Goal: Browse casually: Explore the website without a specific task or goal

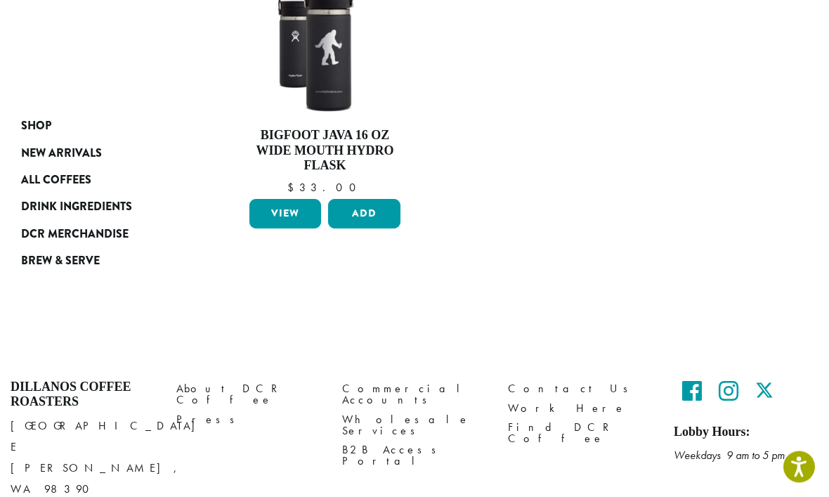
scroll to position [602, 0]
click at [61, 155] on span "New Arrivals" at bounding box center [61, 154] width 81 height 18
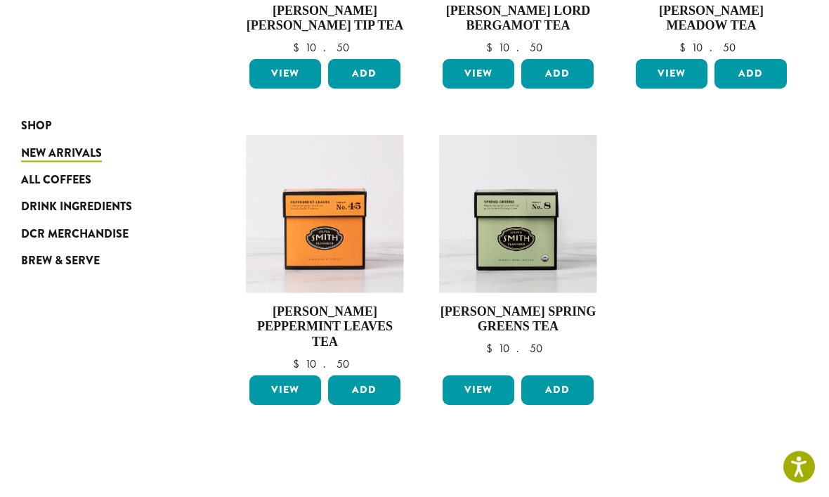
scroll to position [1018, 0]
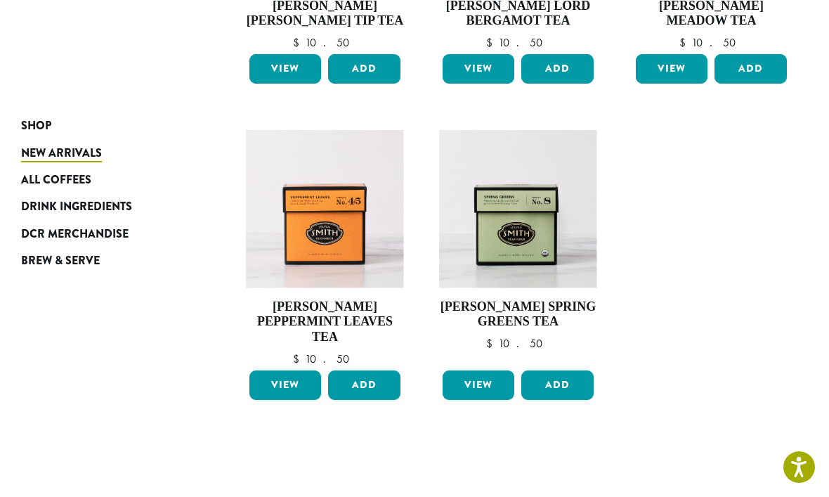
click at [53, 177] on span "All Coffees" at bounding box center [56, 181] width 70 height 18
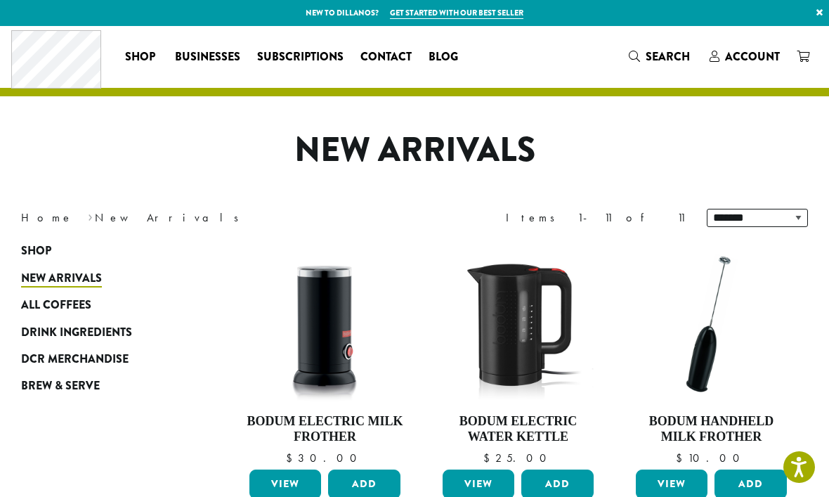
click at [67, 324] on span "Drink Ingredients" at bounding box center [76, 333] width 111 height 18
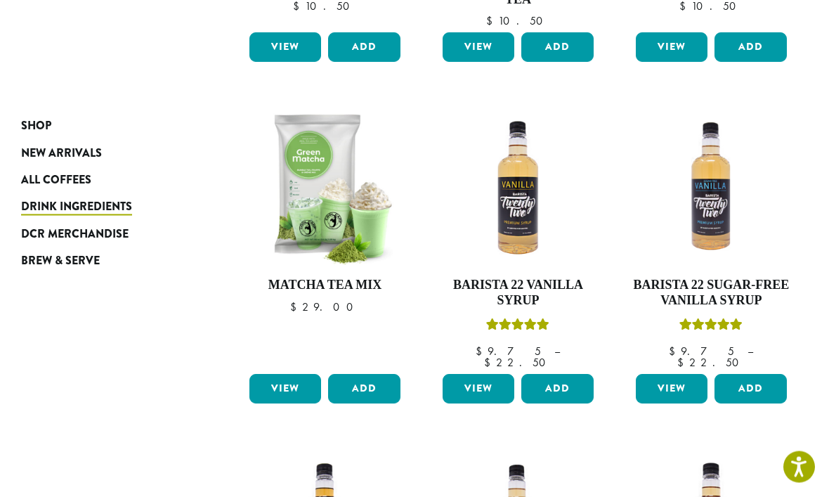
scroll to position [754, 0]
click at [84, 234] on span "DCR Merchandise" at bounding box center [75, 235] width 108 height 18
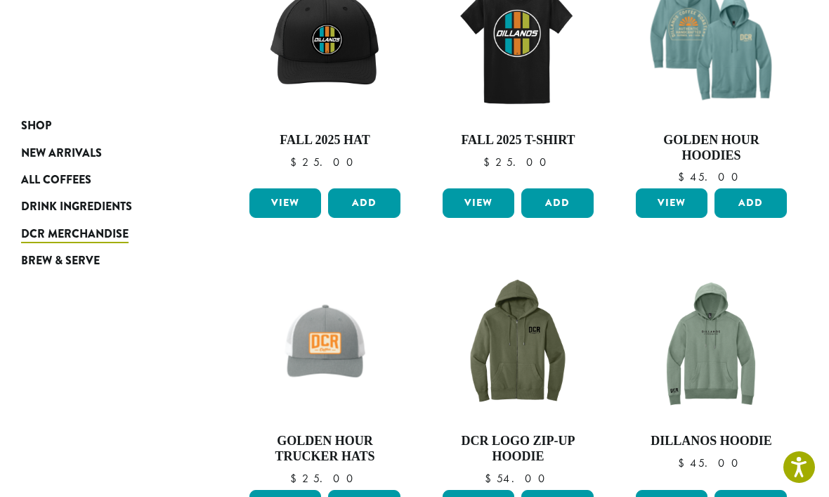
scroll to position [279, 0]
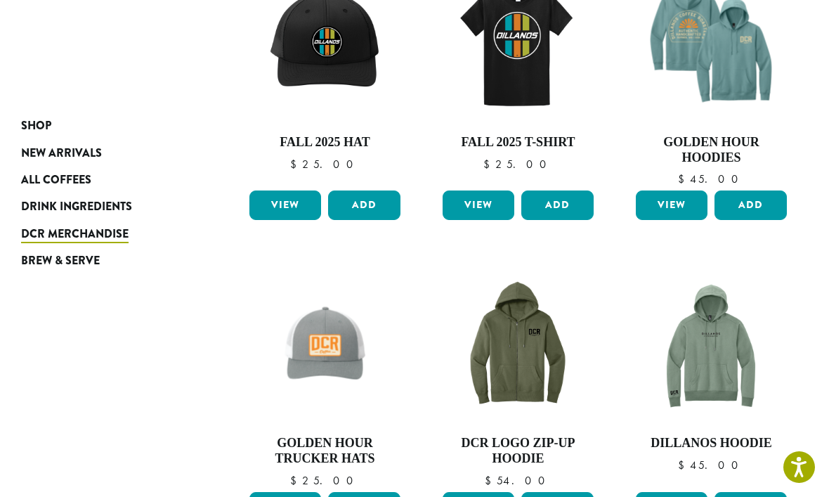
click at [61, 261] on span "Brew & Serve" at bounding box center [60, 261] width 79 height 18
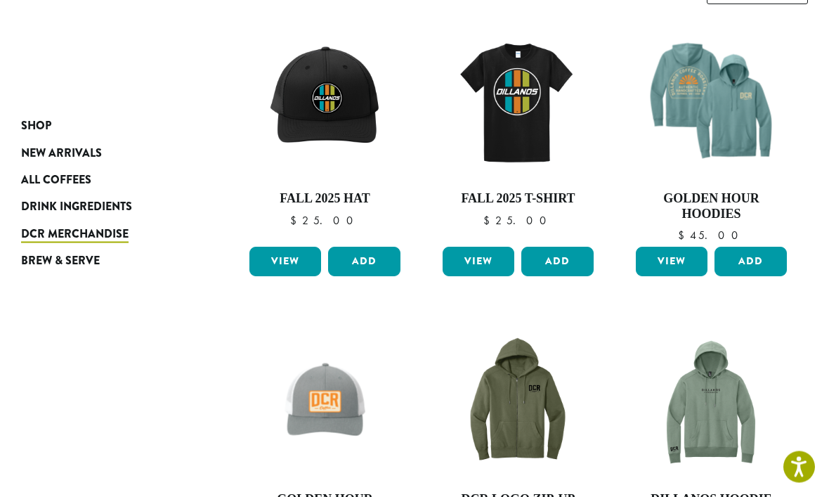
scroll to position [0, 0]
